Goal: Task Accomplishment & Management: Manage account settings

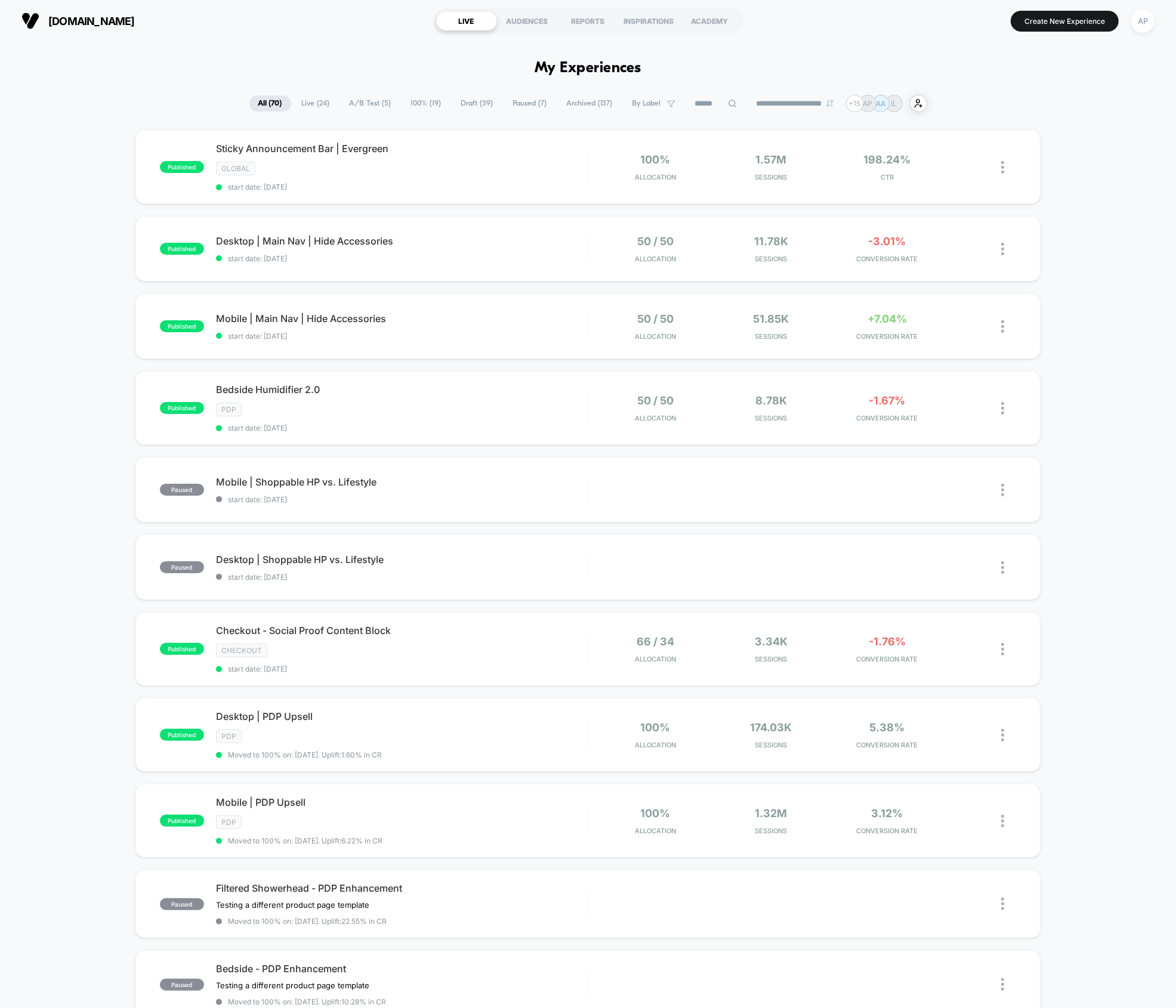
click at [84, 237] on div "published Sticky Announcement Bar | Evergreen GLOBAL start date: [DATE] 100% Al…" at bounding box center [588, 655] width 1176 height 1050
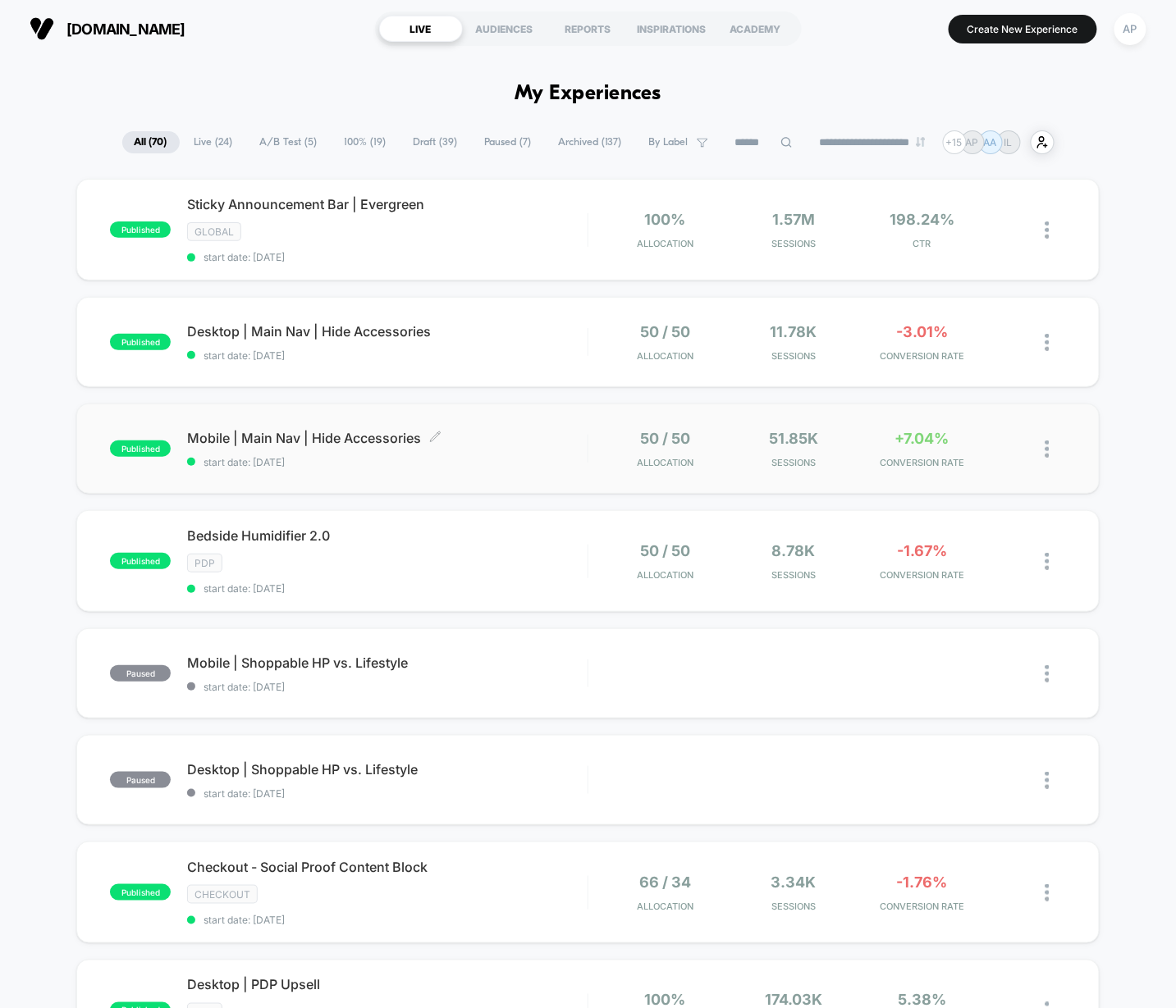
click at [540, 448] on div "Mobile | Main Nav | Hide Accessories Click to edit experience details Click to …" at bounding box center [387, 449] width 401 height 39
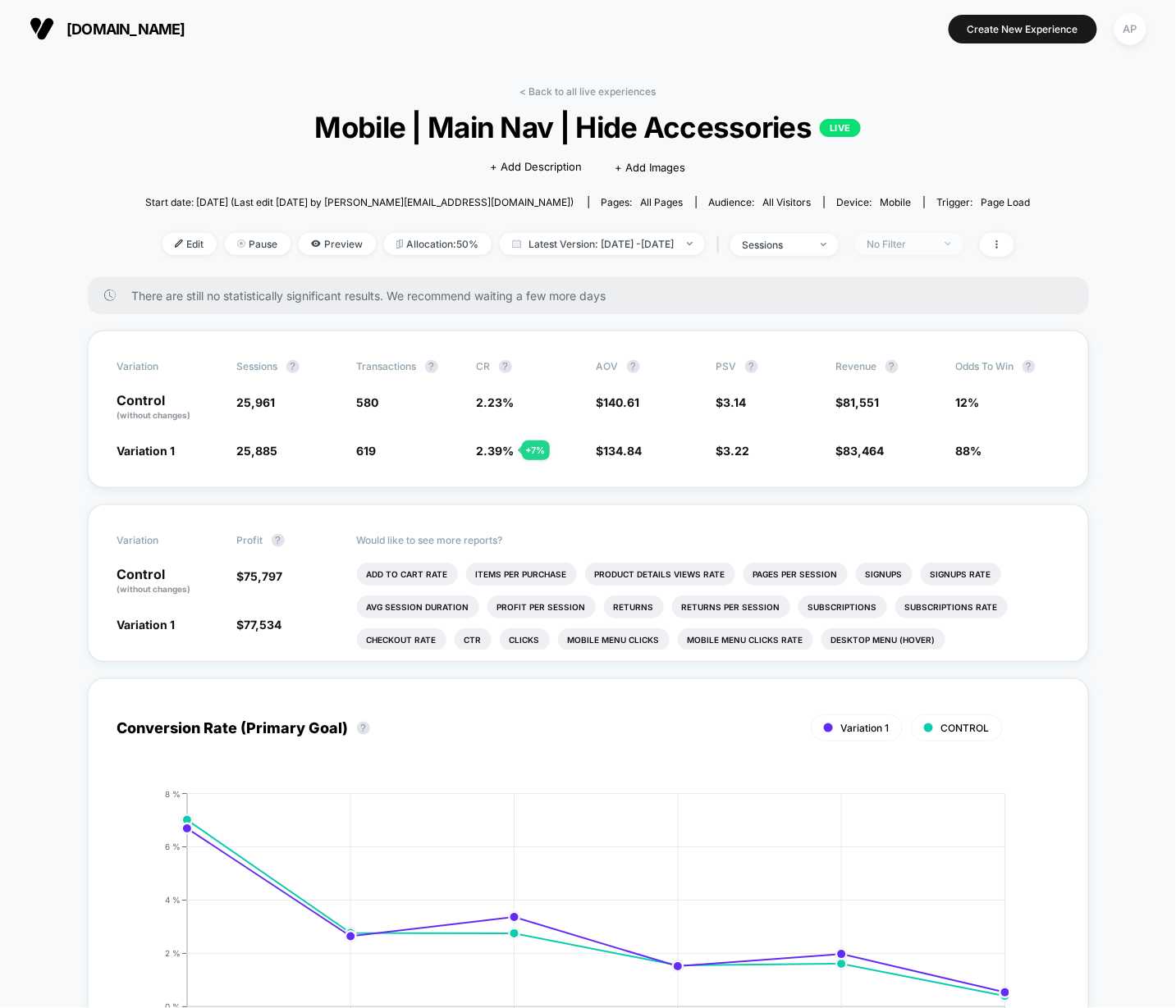
click at [918, 241] on div "No Filter" at bounding box center [900, 244] width 66 height 12
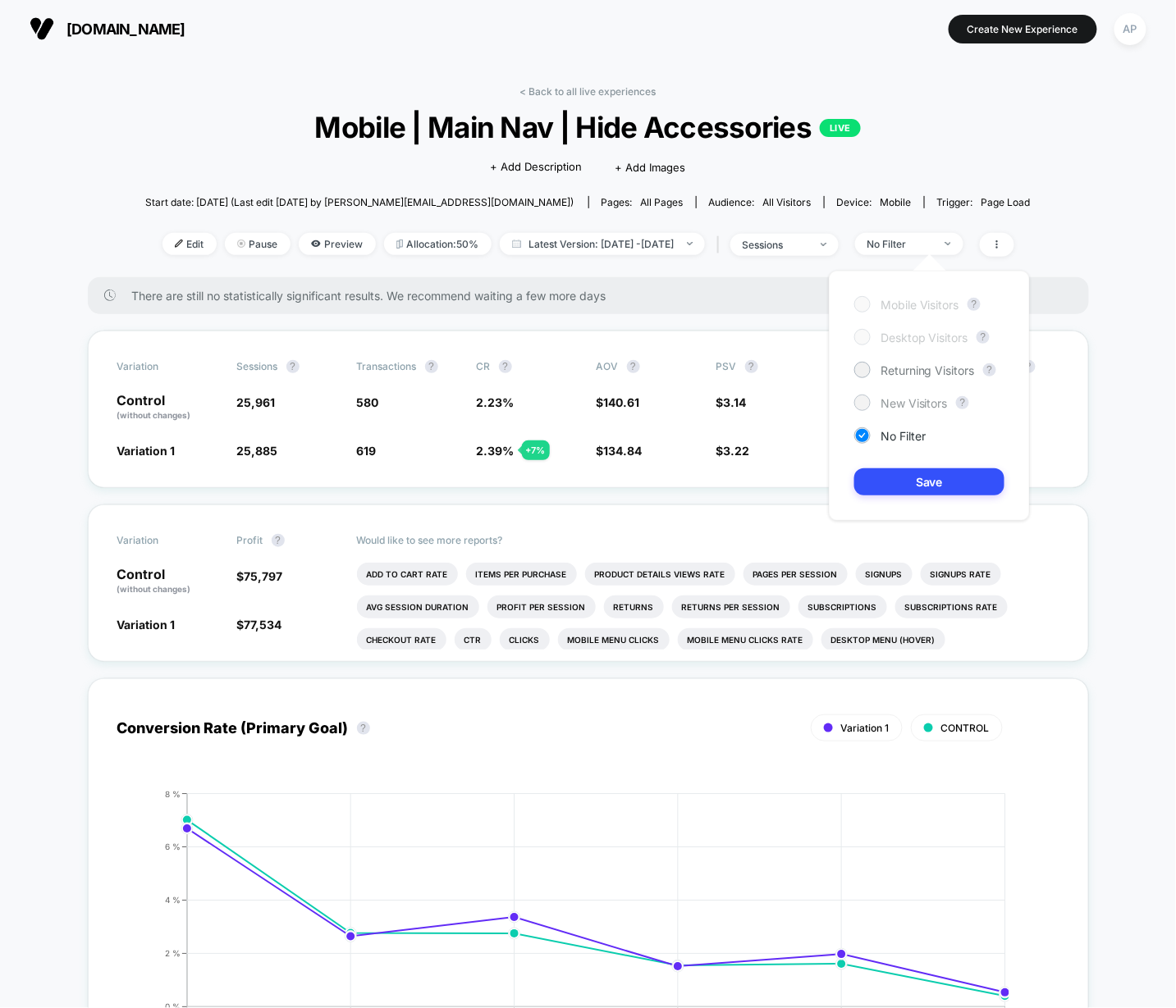
click at [921, 407] on span "New Visitors" at bounding box center [913, 404] width 67 height 14
click at [951, 480] on button "Save" at bounding box center [929, 482] width 150 height 27
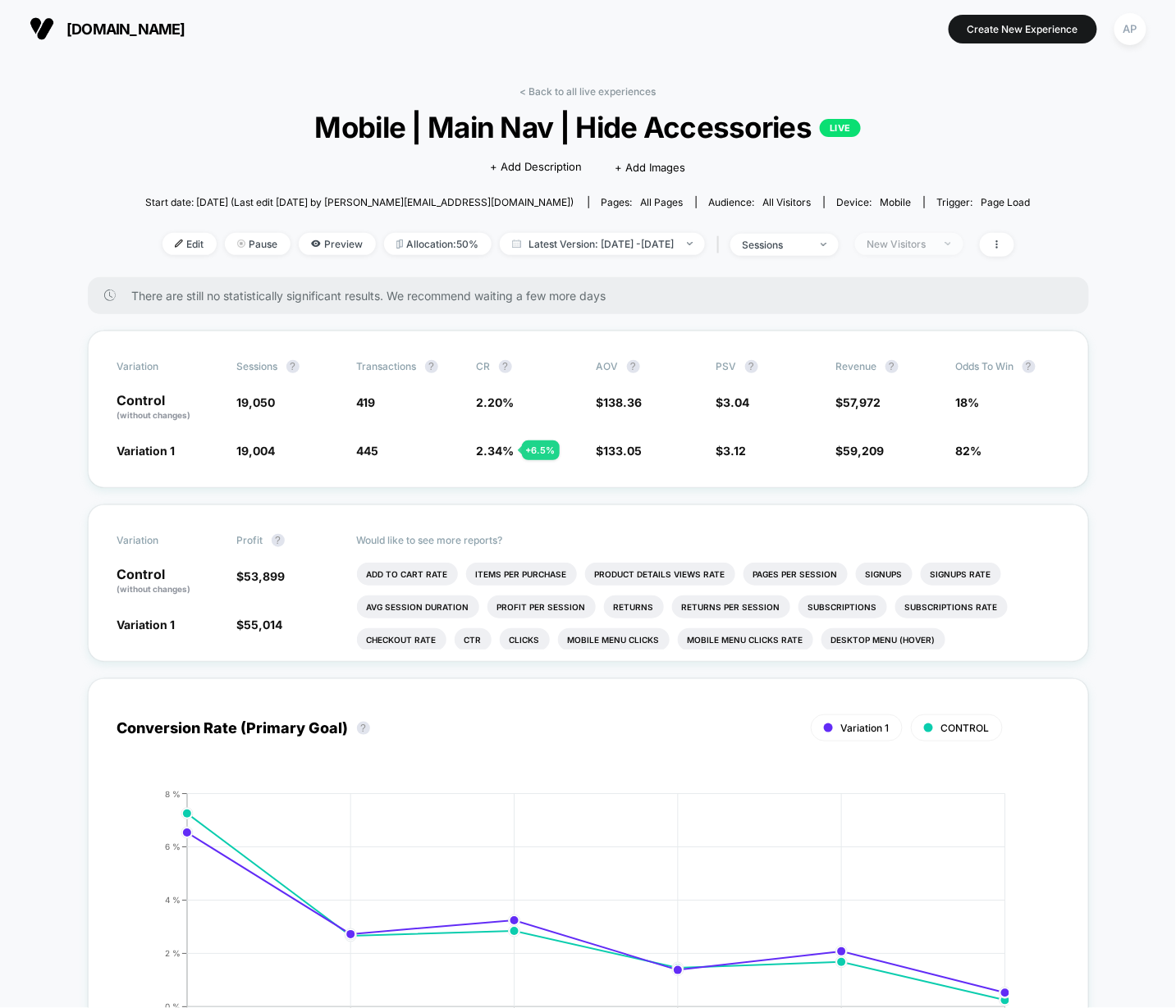
click at [897, 248] on div "New Visitors" at bounding box center [900, 244] width 66 height 12
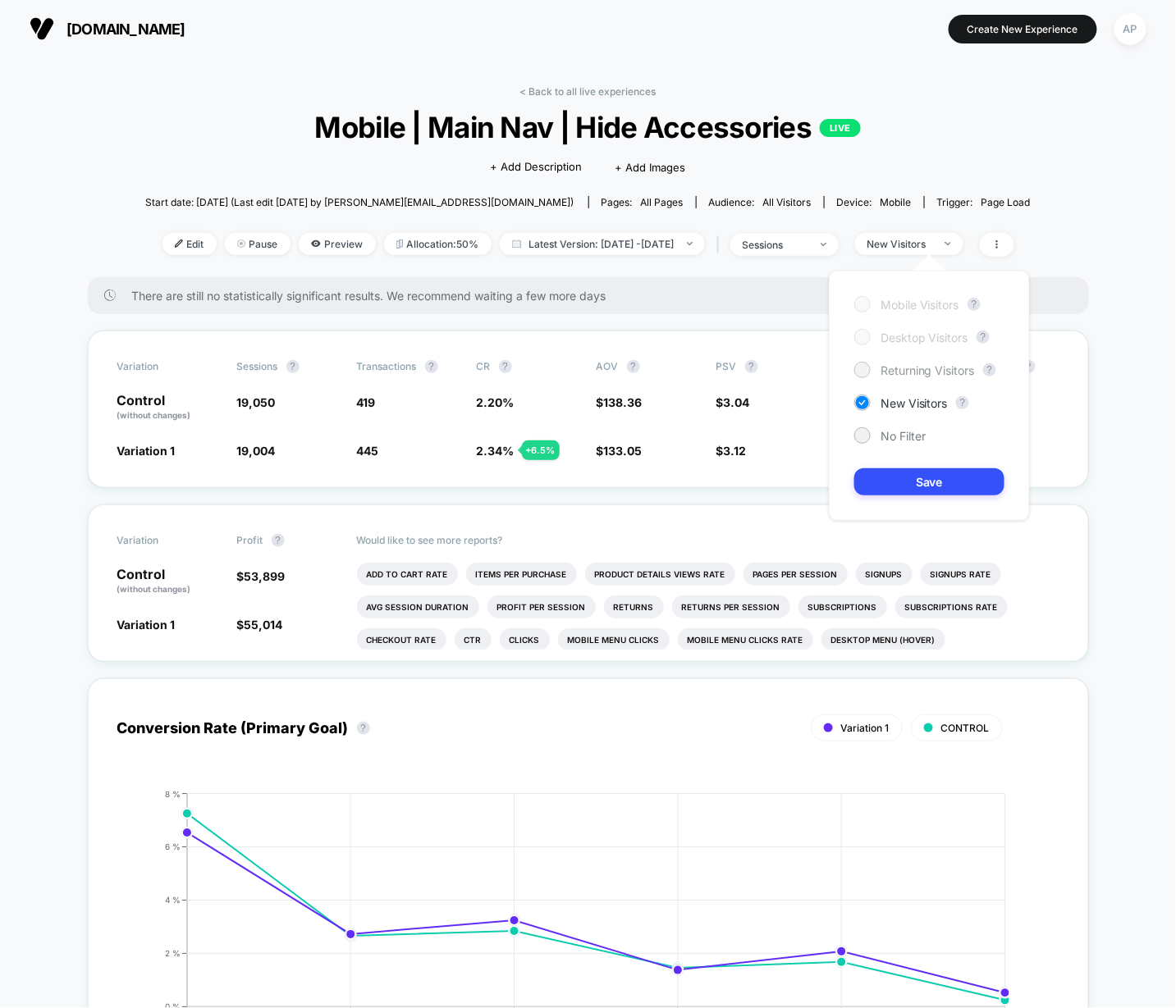
click at [897, 366] on span "Returning Visitors" at bounding box center [927, 371] width 94 height 14
click at [946, 481] on button "Save" at bounding box center [929, 482] width 150 height 27
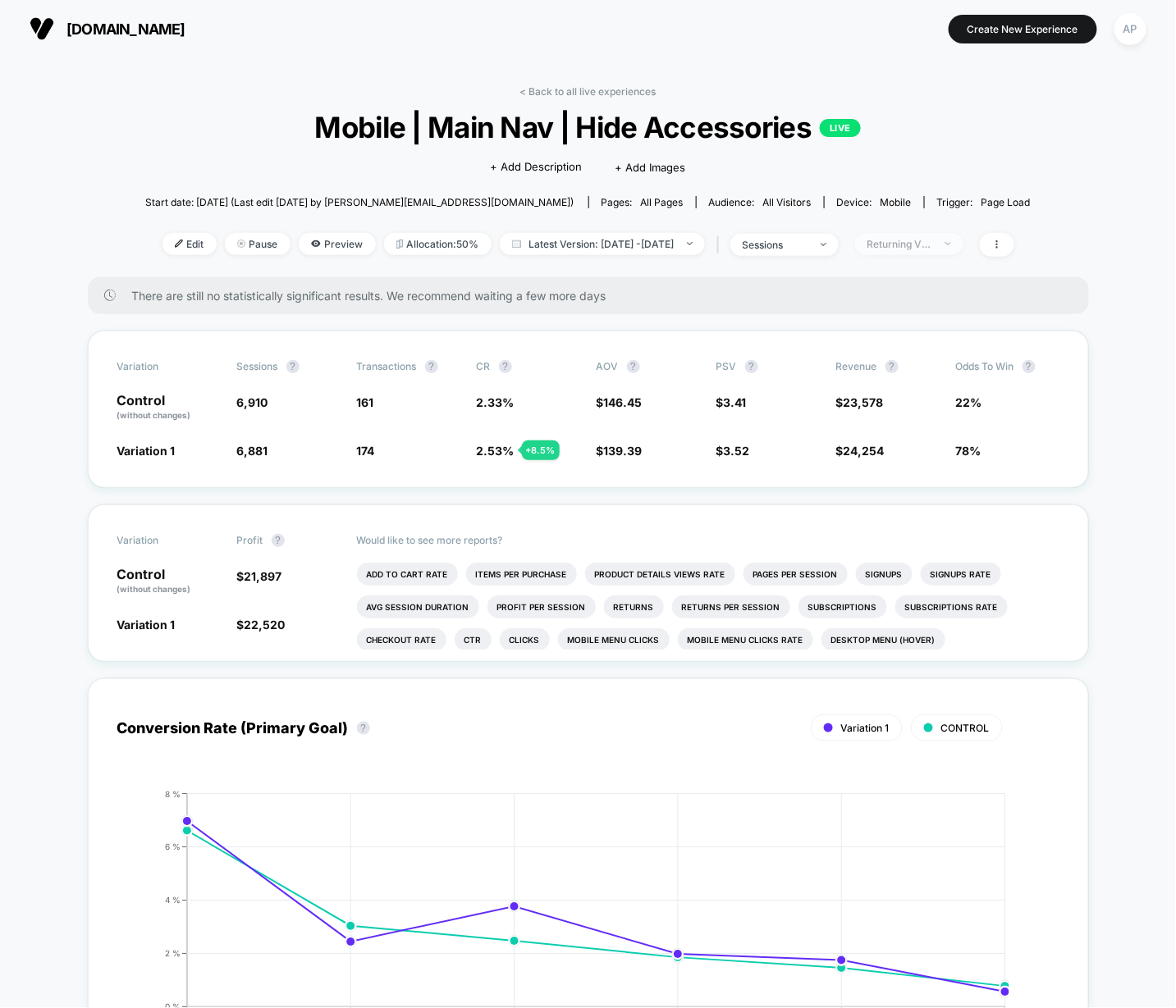
click at [933, 240] on div "Returning Visitors" at bounding box center [900, 244] width 66 height 12
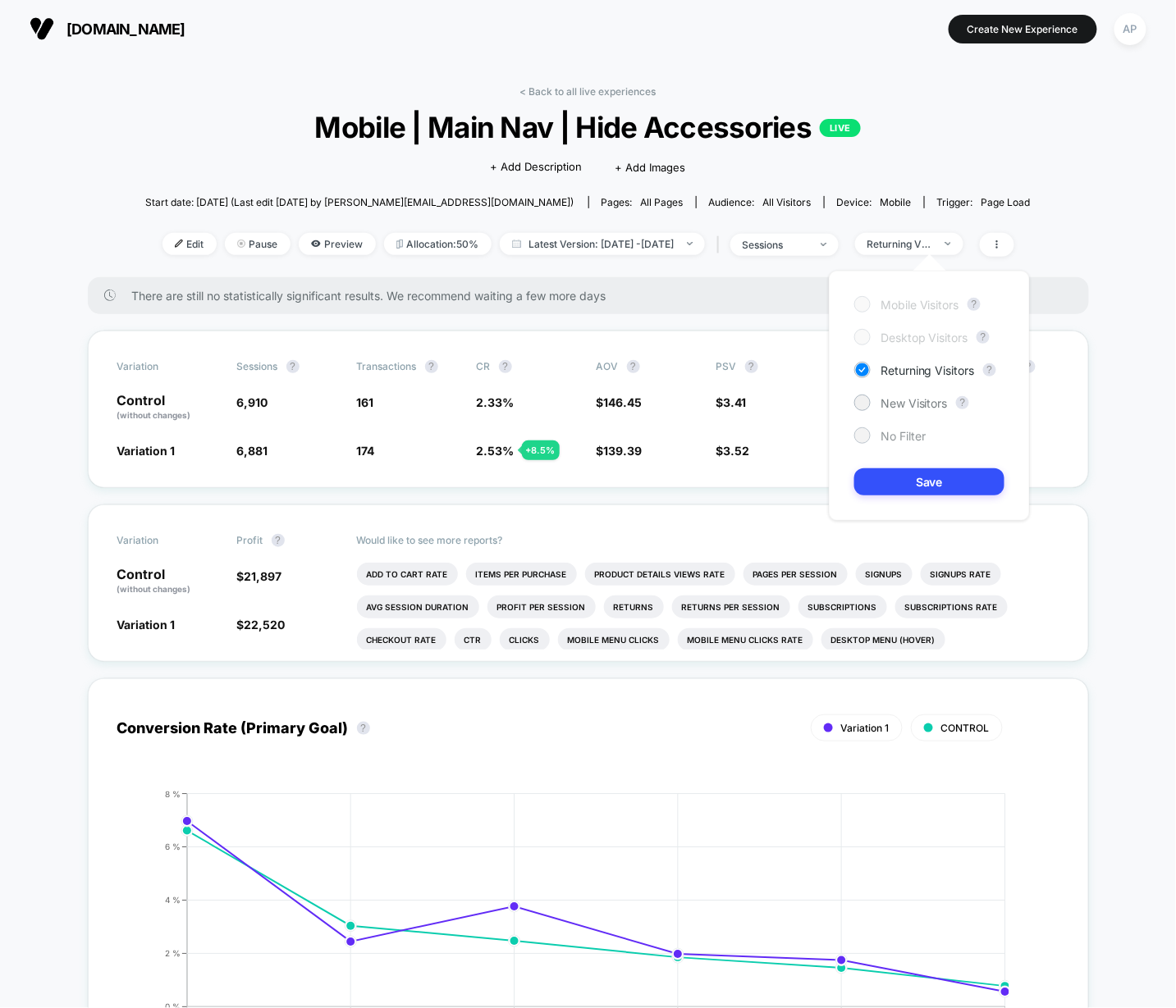
click at [892, 437] on span "No Filter" at bounding box center [902, 437] width 45 height 14
click at [917, 492] on button "Save" at bounding box center [929, 482] width 150 height 27
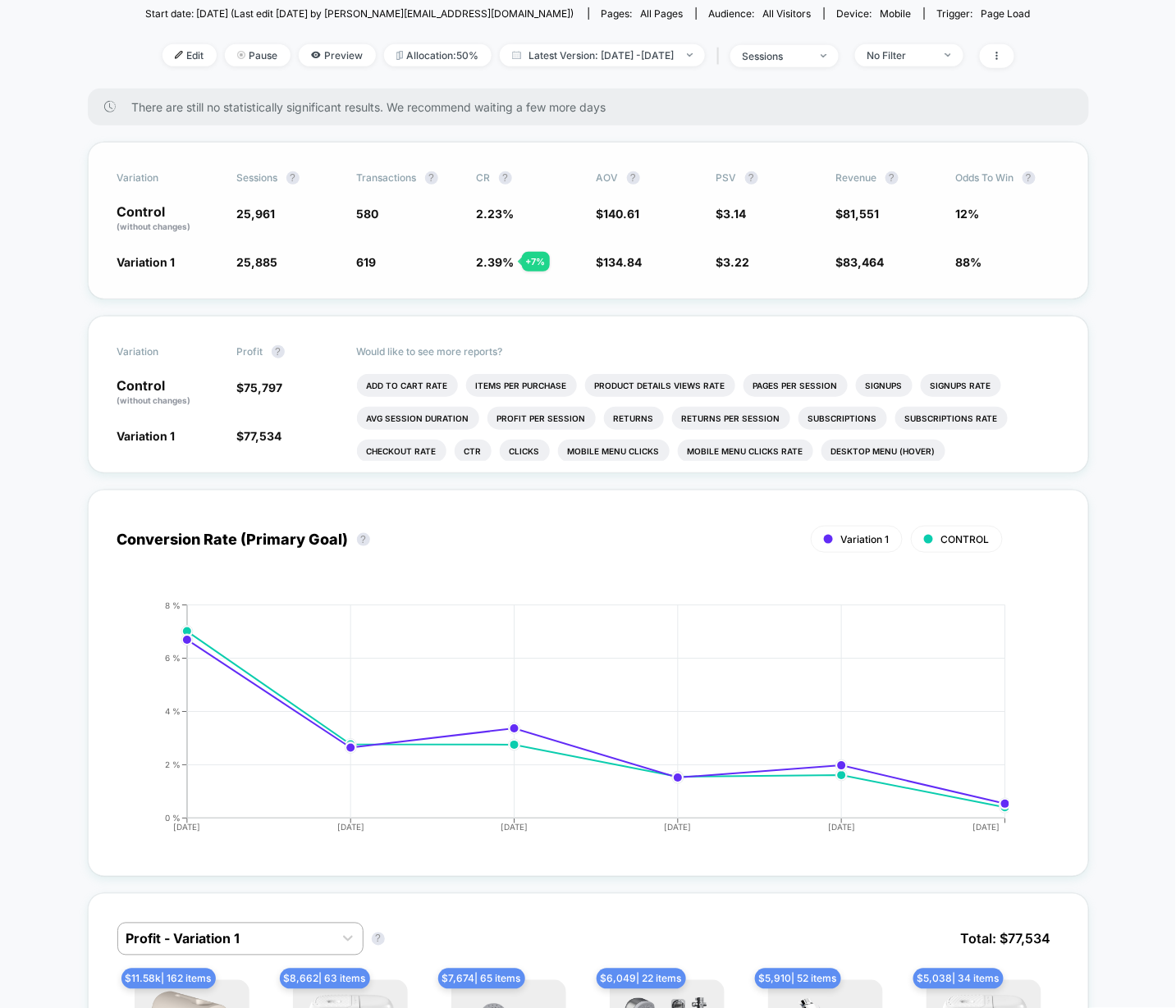
scroll to position [193, 0]
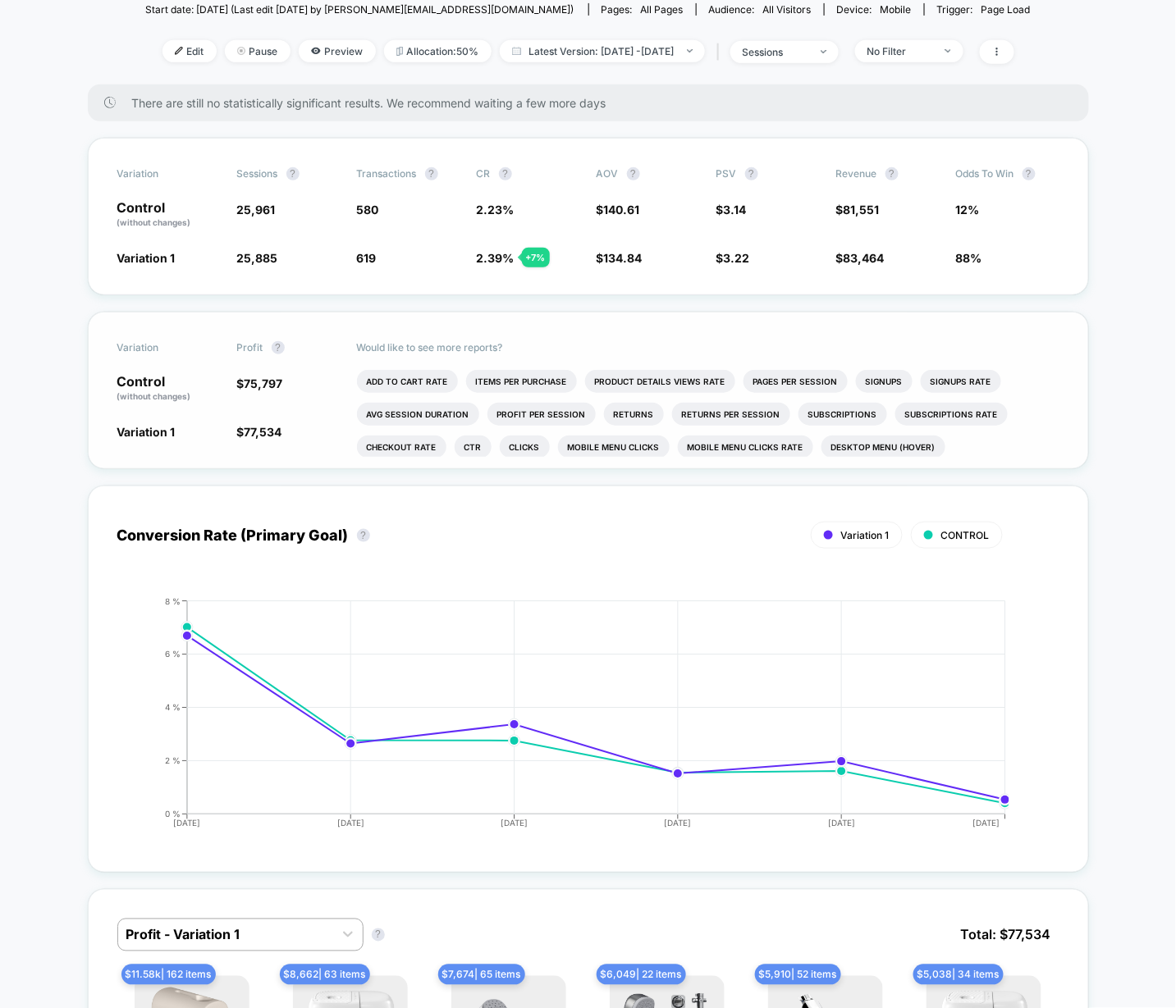
drag, startPoint x: 241, startPoint y: 430, endPoint x: 290, endPoint y: 431, distance: 49.0
click at [290, 431] on span "$ 77,534 + 2.6 %" at bounding box center [288, 432] width 103 height 16
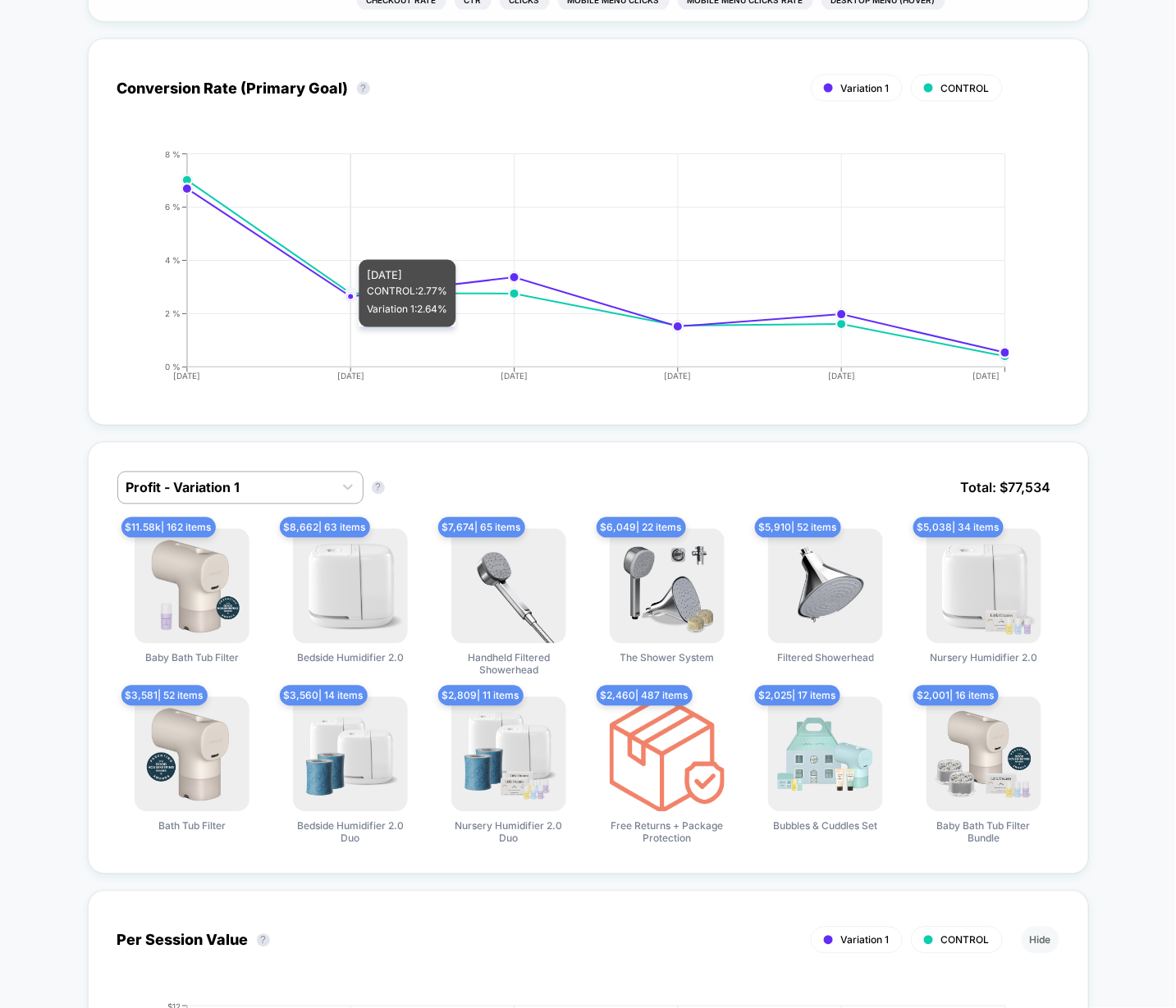
scroll to position [727, 0]
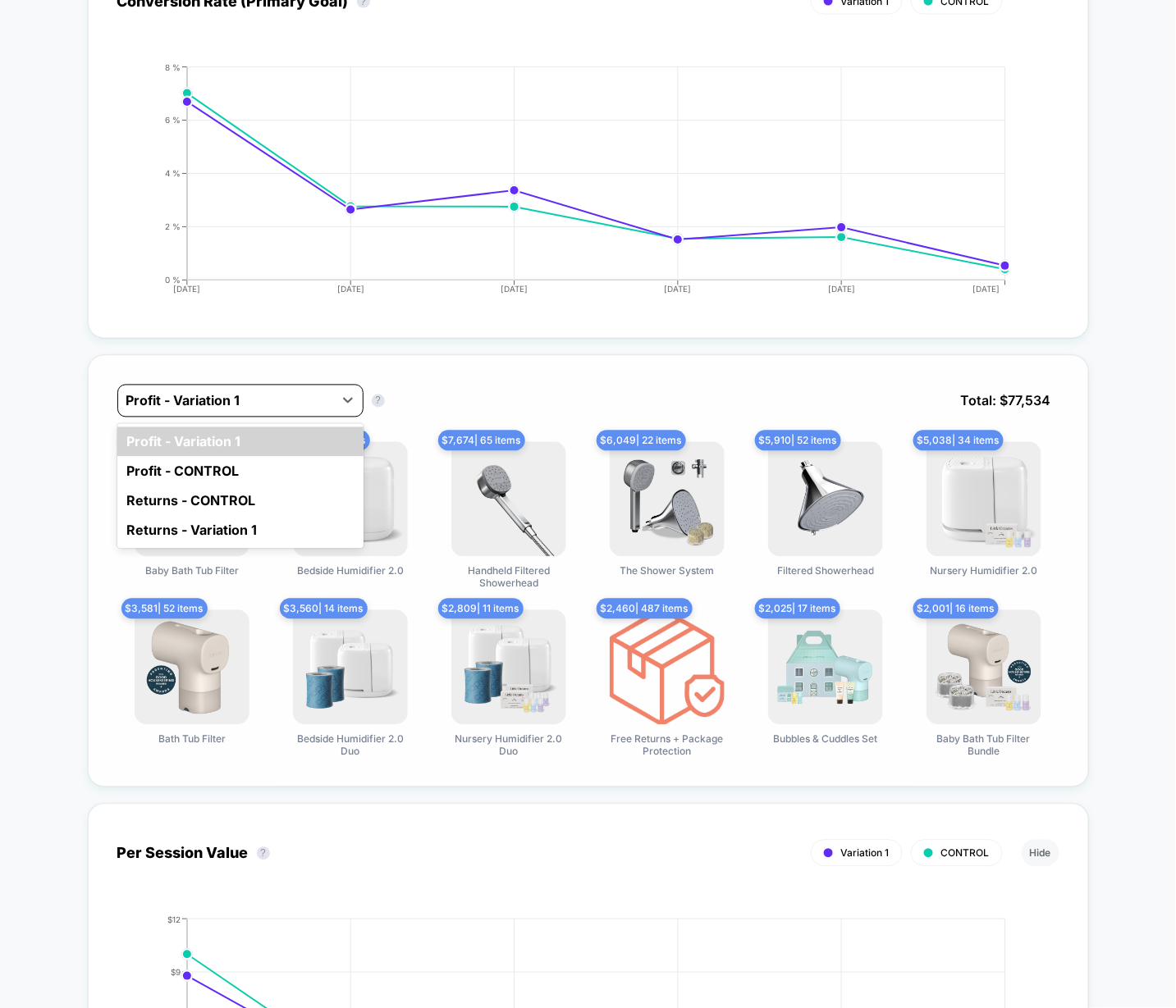
click at [293, 397] on div at bounding box center [225, 402] width 199 height 20
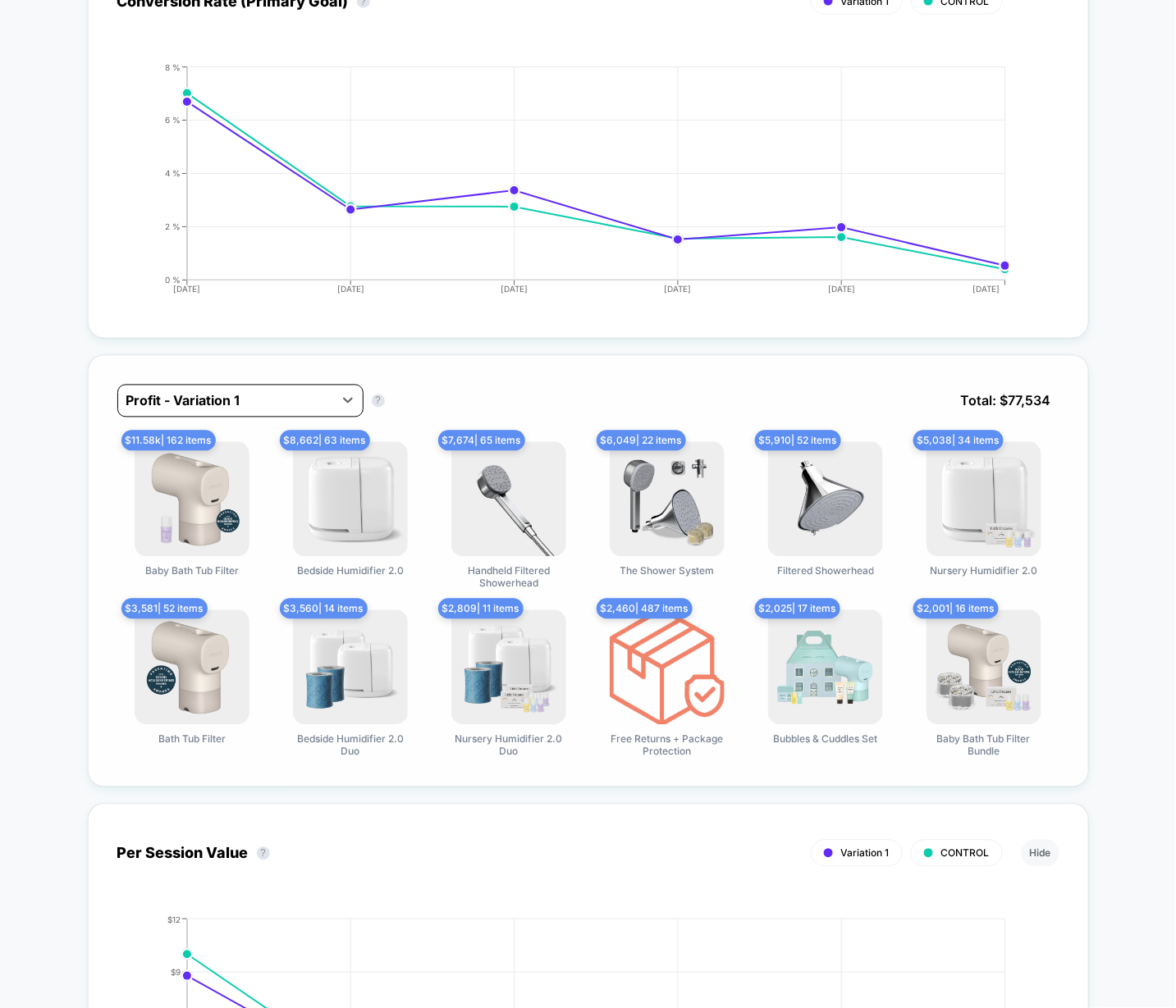
click at [292, 397] on div at bounding box center [225, 402] width 199 height 20
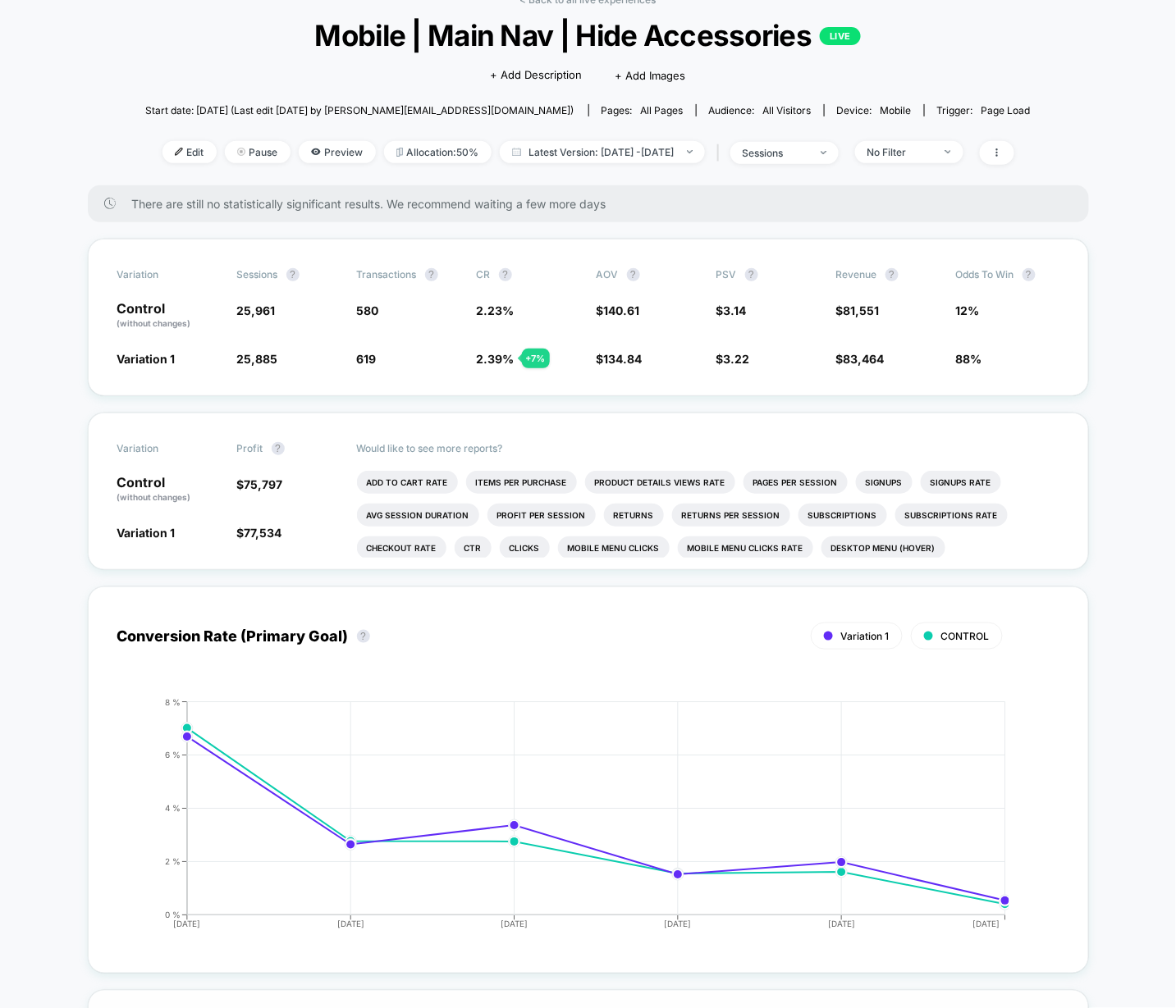
scroll to position [0, 0]
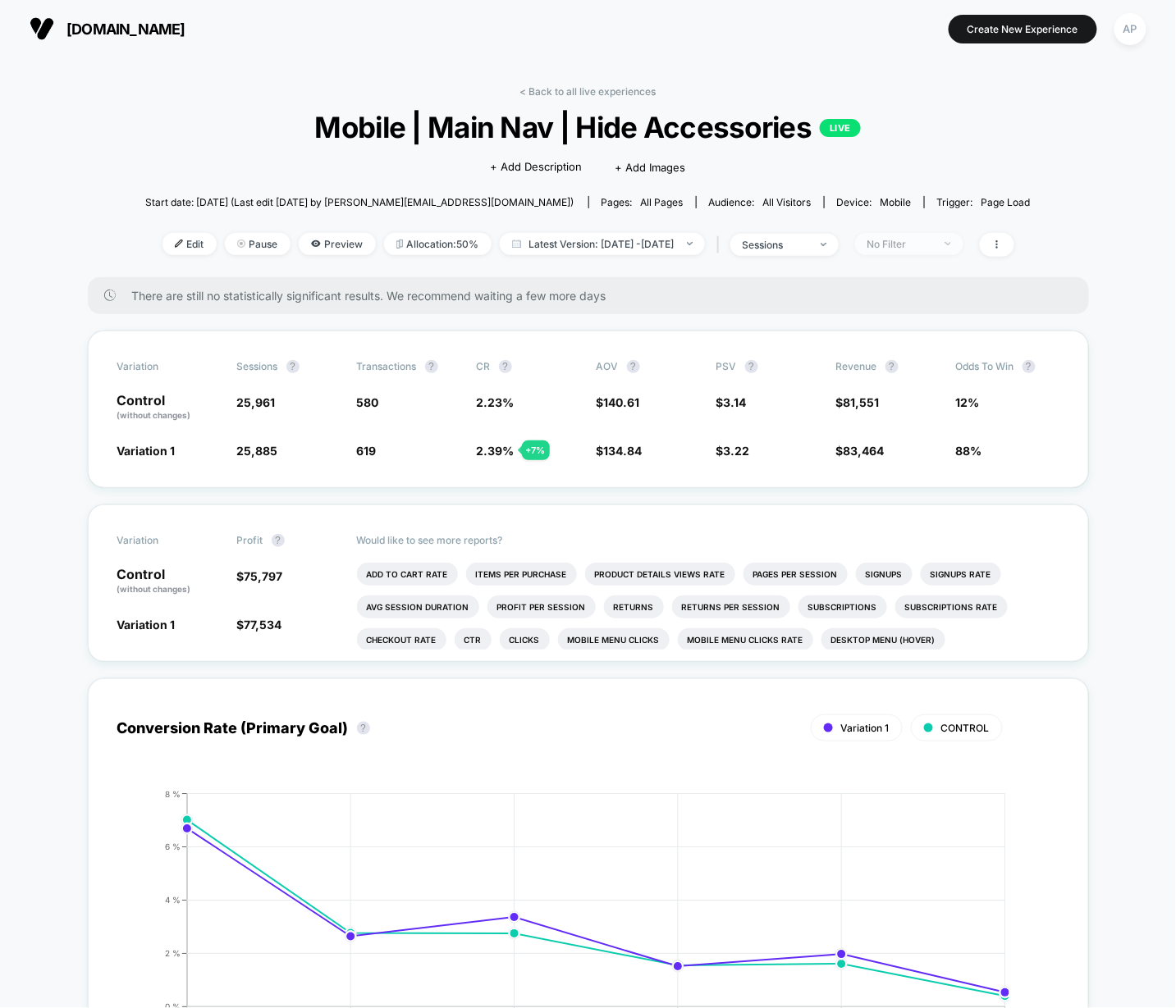
click at [933, 240] on div "No Filter" at bounding box center [900, 244] width 66 height 12
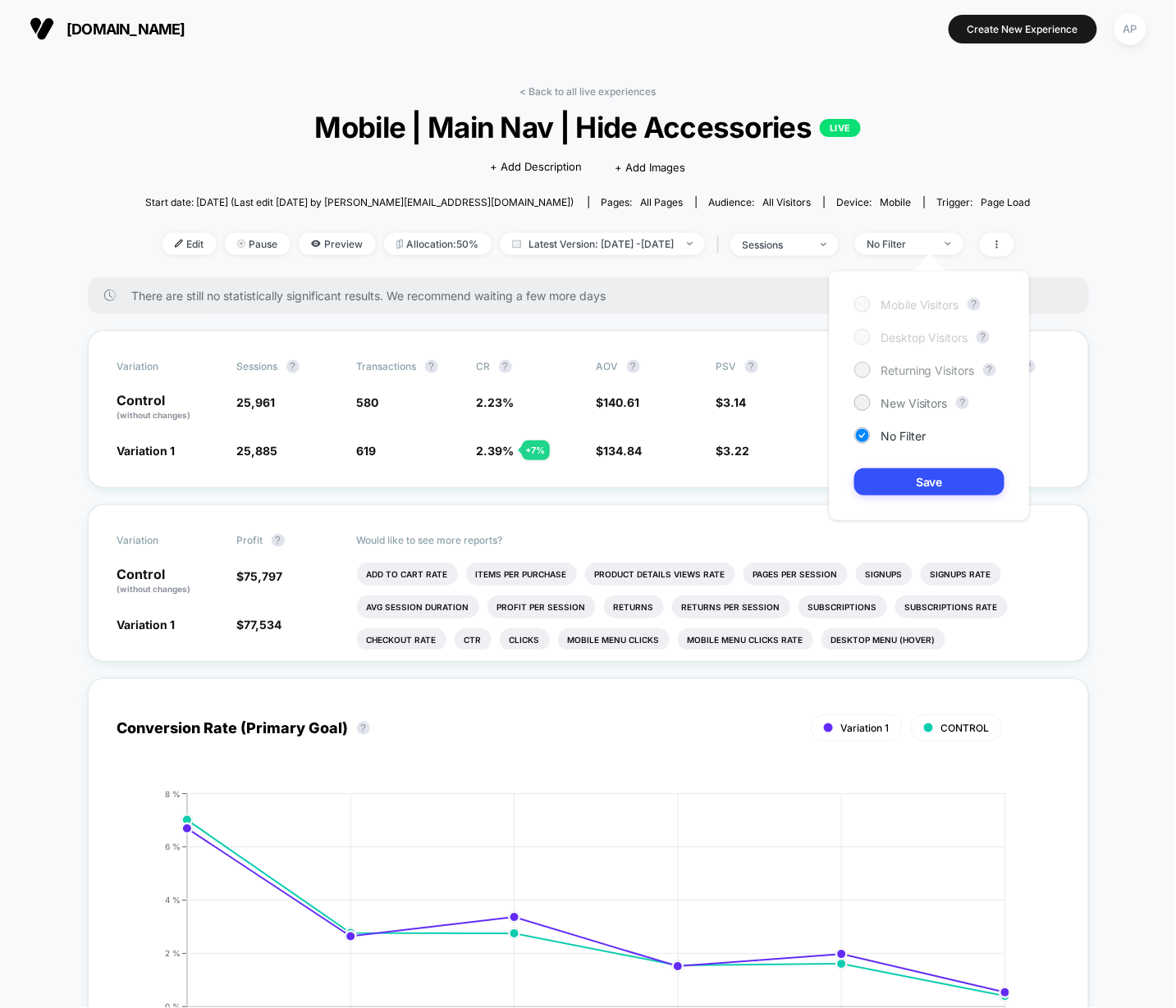
click at [906, 372] on span "Returning Visitors" at bounding box center [927, 371] width 94 height 14
click at [925, 496] on div "Mobile Visitors ? Desktop Visitors ? Returning Visitors ? New Visitors ? No Fil…" at bounding box center [929, 396] width 201 height 251
click at [926, 485] on button "Save" at bounding box center [929, 482] width 150 height 27
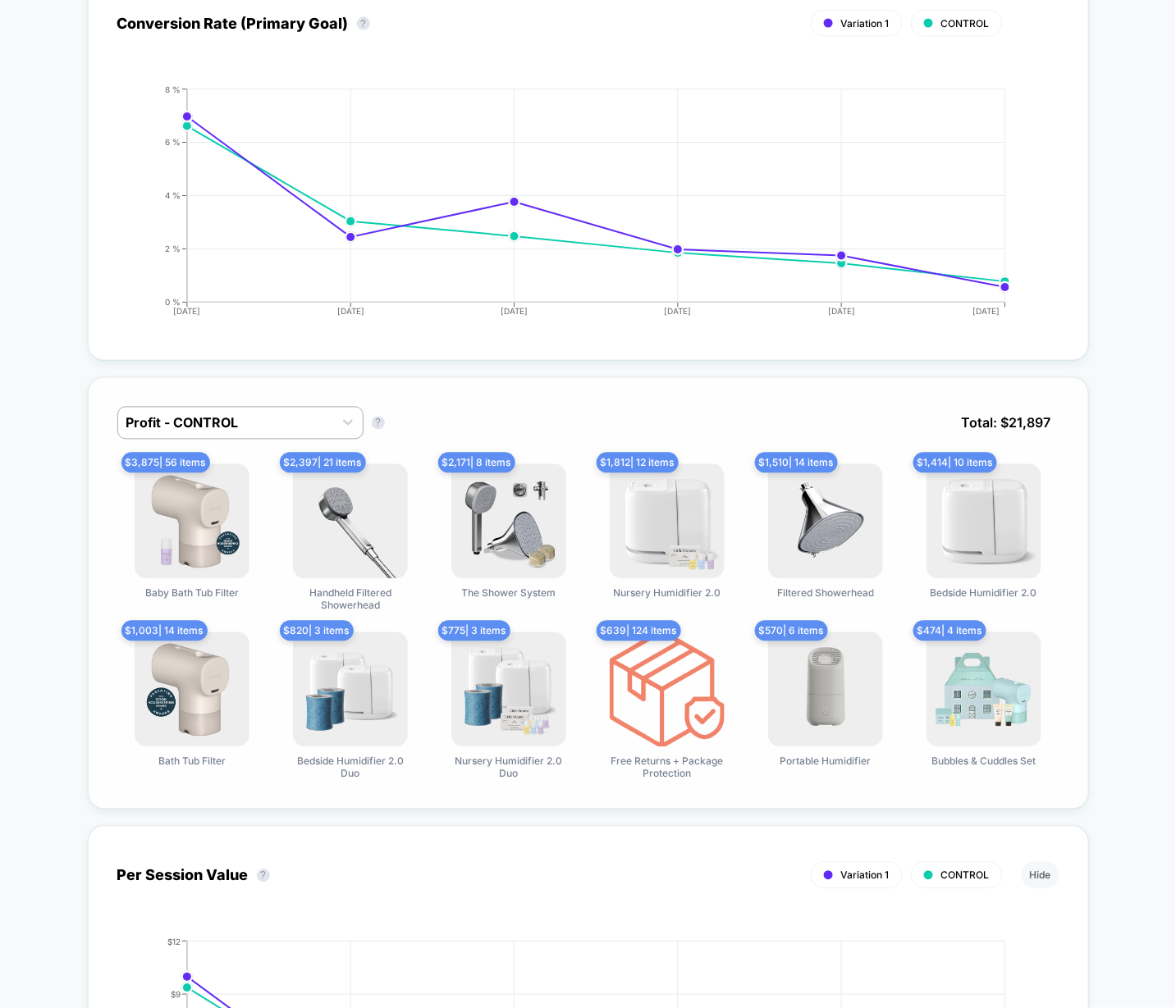
scroll to position [705, 0]
click at [182, 413] on div at bounding box center [225, 423] width 199 height 20
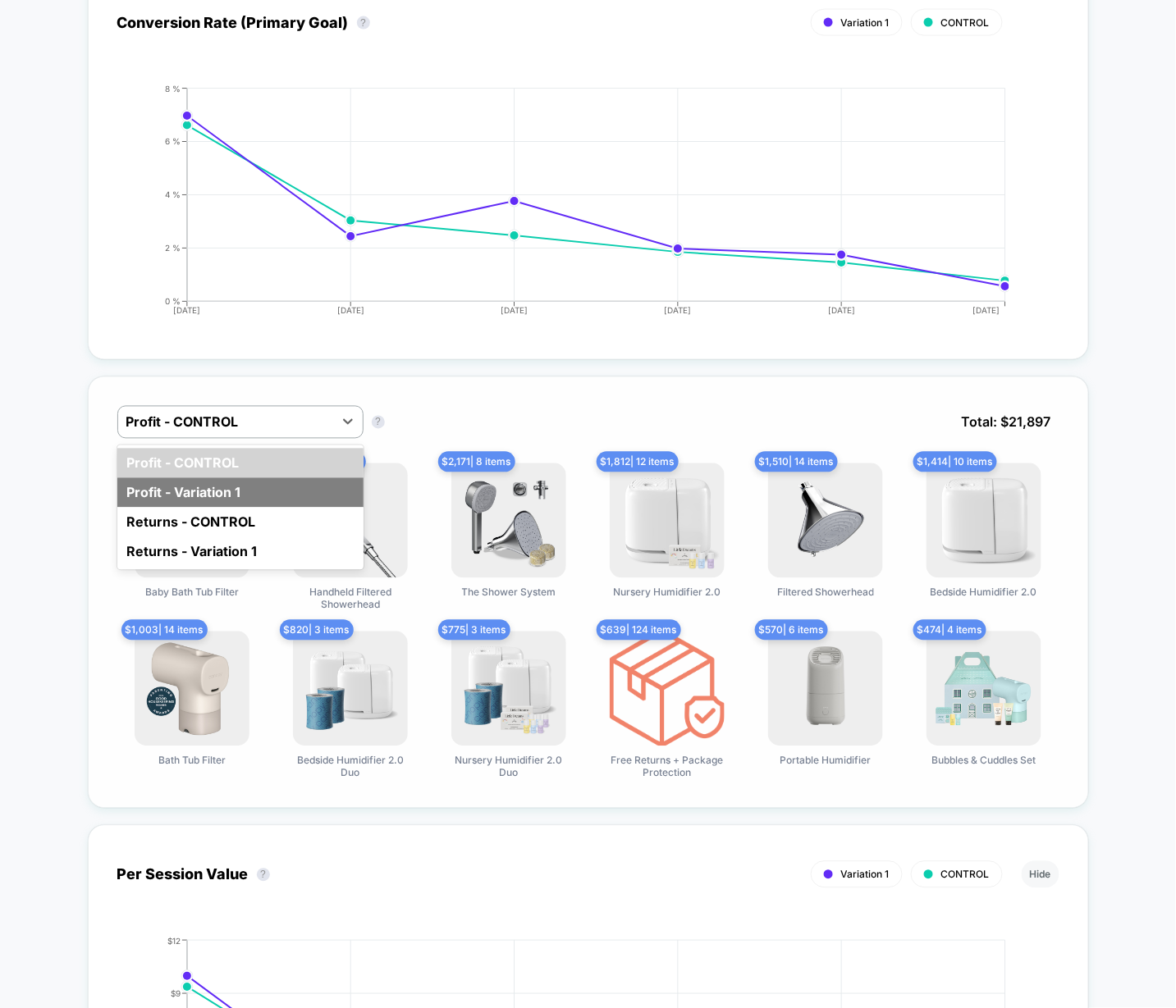
click at [190, 488] on div "Profit - Variation 1" at bounding box center [240, 494] width 246 height 30
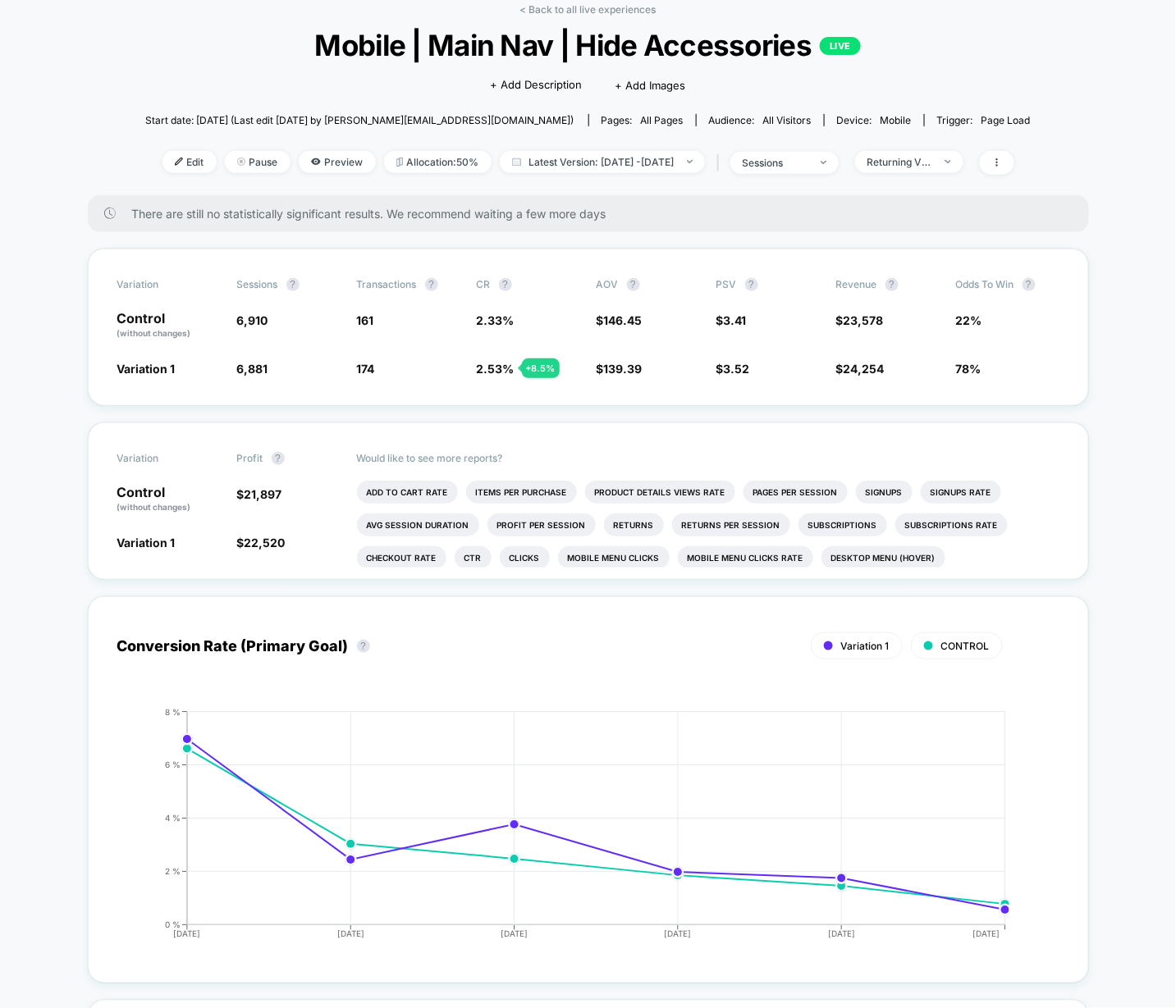
scroll to position [0, 0]
